Goal: Task Accomplishment & Management: Manage account settings

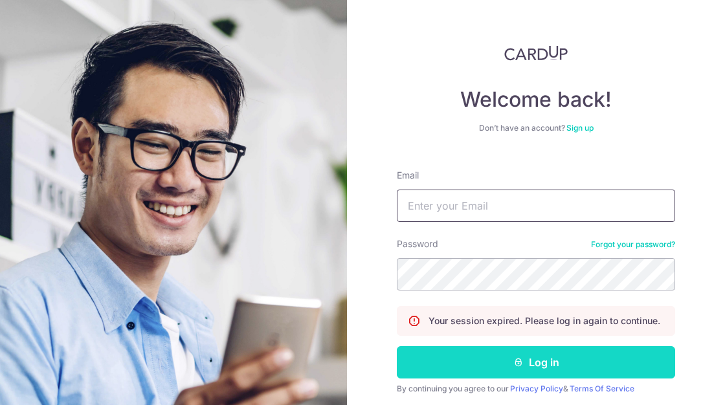
type input "[EMAIL_ADDRESS][DOMAIN_NAME]"
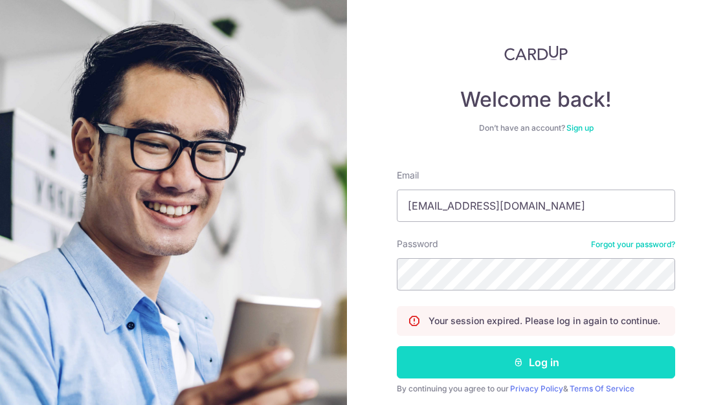
click at [463, 355] on button "Log in" at bounding box center [536, 362] width 278 height 32
